Goal: Transaction & Acquisition: Subscribe to service/newsletter

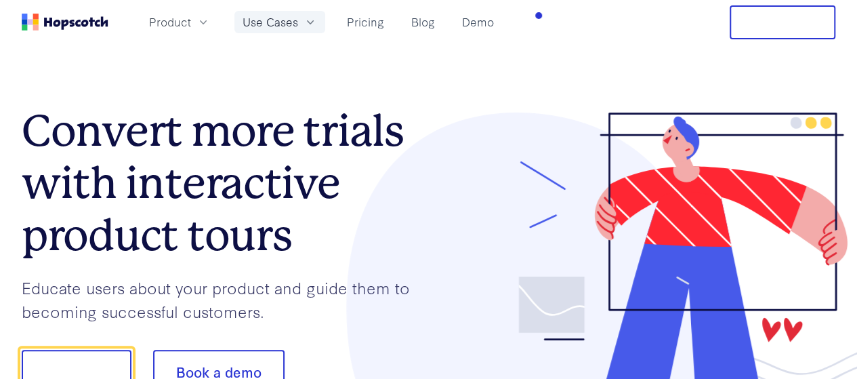
click at [317, 16] on icon "button" at bounding box center [310, 23] width 14 height 14
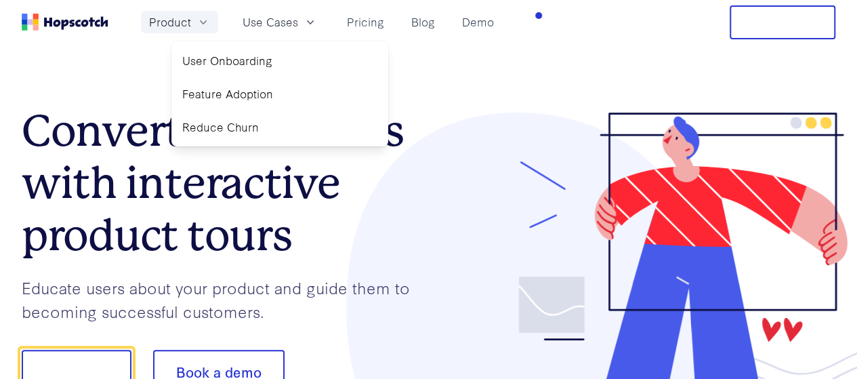
click at [191, 20] on span "Product" at bounding box center [170, 22] width 42 height 17
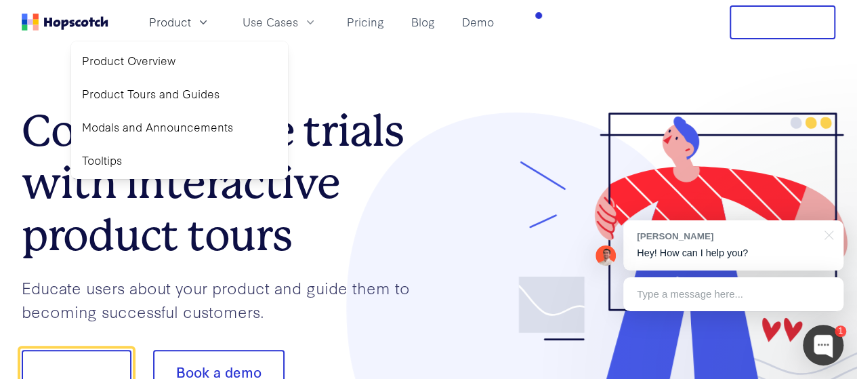
click at [761, 20] on button "Free Trial" at bounding box center [782, 22] width 106 height 34
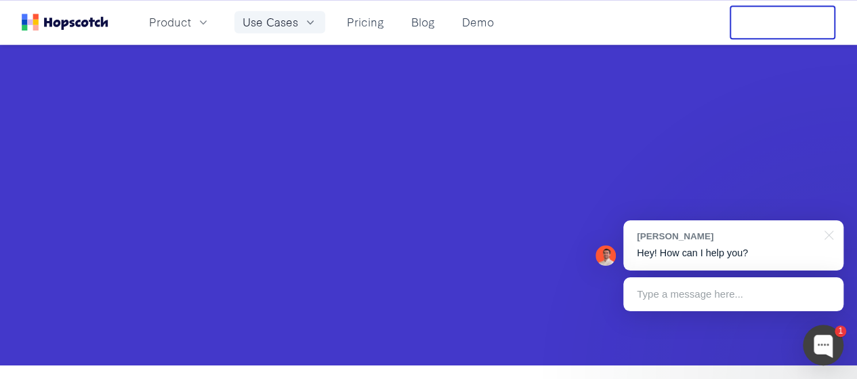
scroll to position [474, 0]
